Goal: Task Accomplishment & Management: Manage account settings

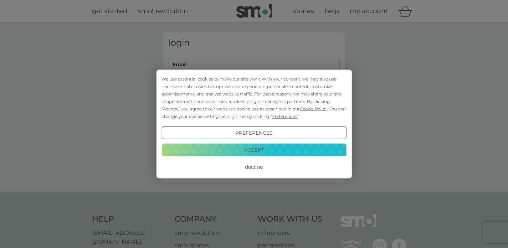
click at [238, 148] on button "Accept" at bounding box center [253, 149] width 185 height 13
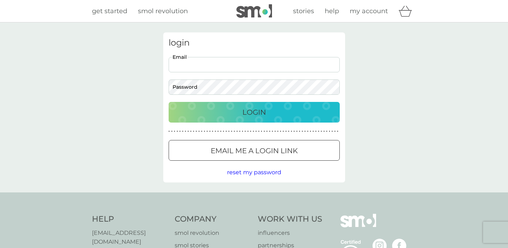
click at [218, 66] on input "Email" at bounding box center [254, 64] width 171 height 15
type input "[EMAIL_ADDRESS][DOMAIN_NAME]"
click at [169, 102] on button "Login" at bounding box center [254, 112] width 171 height 21
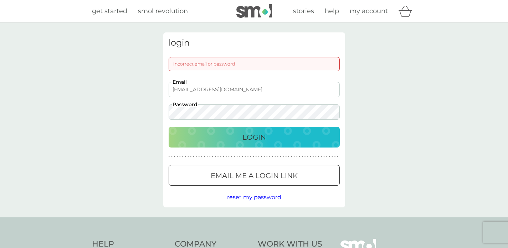
click at [232, 183] on button "Email me a login link" at bounding box center [254, 175] width 171 height 21
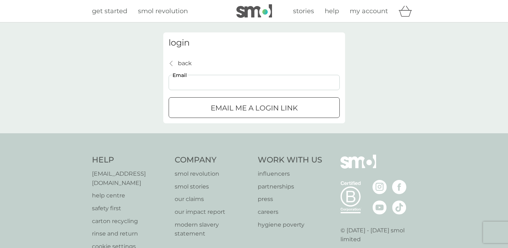
click at [191, 82] on input "Email" at bounding box center [254, 82] width 171 height 15
type input "[EMAIL_ADDRESS][DOMAIN_NAME]"
click button "Email me a login link" at bounding box center [254, 107] width 171 height 21
